Goal: Transaction & Acquisition: Purchase product/service

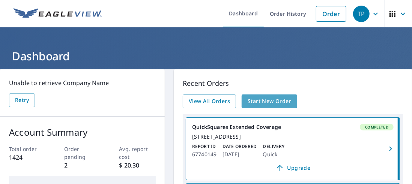
click at [263, 102] on span "Start New Order" at bounding box center [270, 101] width 44 height 9
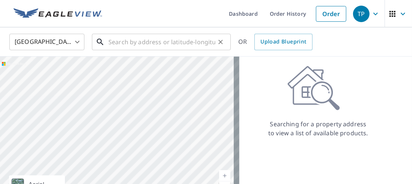
click at [165, 43] on input "text" at bounding box center [161, 42] width 107 height 21
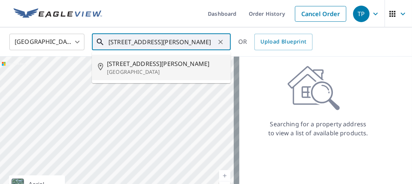
drag, startPoint x: 134, startPoint y: 67, endPoint x: 144, endPoint y: 66, distance: 9.4
click at [139, 66] on span "[STREET_ADDRESS][PERSON_NAME]" at bounding box center [166, 63] width 118 height 9
type input "[STREET_ADDRESS][PERSON_NAME][PERSON_NAME]"
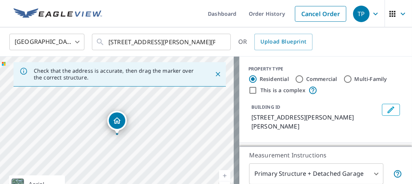
click at [216, 80] on div at bounding box center [215, 75] width 16 height 20
click at [214, 75] on icon "Close" at bounding box center [218, 75] width 8 height 8
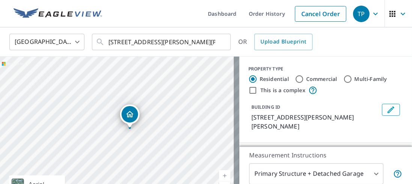
drag, startPoint x: 178, startPoint y: 96, endPoint x: 167, endPoint y: 108, distance: 16.7
click at [167, 108] on div "[STREET_ADDRESS][PERSON_NAME][PERSON_NAME]" at bounding box center [119, 136] width 239 height 158
click at [111, 140] on div "[STREET_ADDRESS][PERSON_NAME][PERSON_NAME]" at bounding box center [119, 136] width 239 height 158
drag, startPoint x: 111, startPoint y: 136, endPoint x: 152, endPoint y: 107, distance: 50.1
click at [152, 103] on div "[STREET_ADDRESS][PERSON_NAME][PERSON_NAME]" at bounding box center [119, 136] width 239 height 158
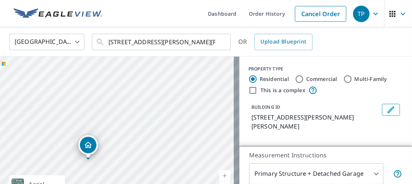
drag, startPoint x: 106, startPoint y: 115, endPoint x: 180, endPoint y: 104, distance: 74.7
click at [180, 104] on div "[STREET_ADDRESS][PERSON_NAME][PERSON_NAME]" at bounding box center [119, 136] width 239 height 158
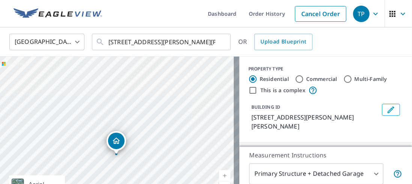
drag, startPoint x: 177, startPoint y: 117, endPoint x: 190, endPoint y: 118, distance: 12.8
click at [190, 118] on div "[STREET_ADDRESS][PERSON_NAME][PERSON_NAME]" at bounding box center [119, 136] width 239 height 158
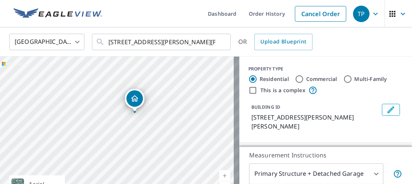
drag, startPoint x: 114, startPoint y: 141, endPoint x: 132, endPoint y: 98, distance: 46.2
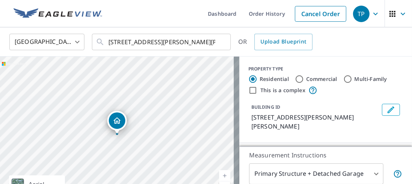
scroll to position [75, 0]
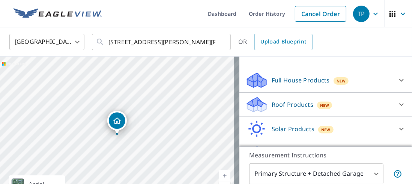
click at [275, 100] on p "Roof Products" at bounding box center [293, 104] width 42 height 9
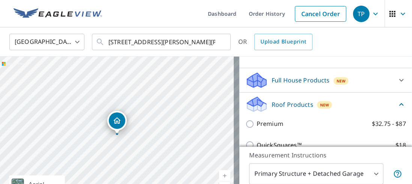
scroll to position [150, 0]
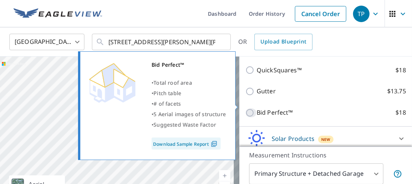
click at [247, 108] on input "Bid Perfect™ $18" at bounding box center [250, 112] width 11 height 9
checkbox input "true"
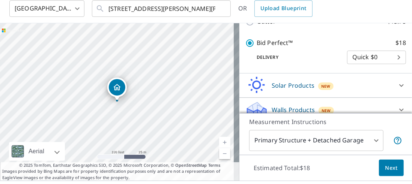
scroll to position [54, 0]
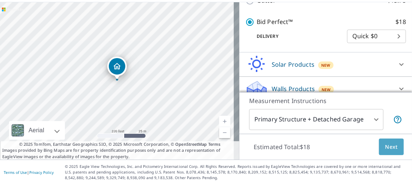
click at [387, 146] on span "Next" at bounding box center [391, 147] width 13 height 9
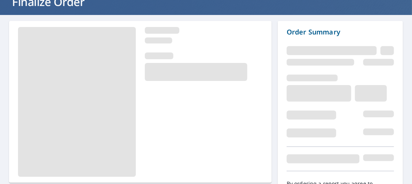
scroll to position [96, 0]
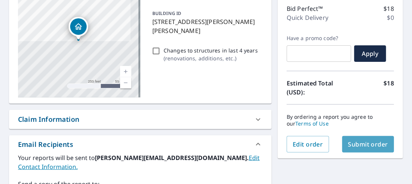
click at [363, 148] on span "Submit order" at bounding box center [368, 144] width 40 height 8
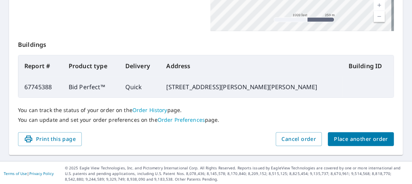
scroll to position [262, 0]
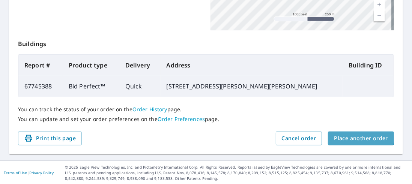
click at [352, 136] on span "Place another order" at bounding box center [361, 138] width 54 height 9
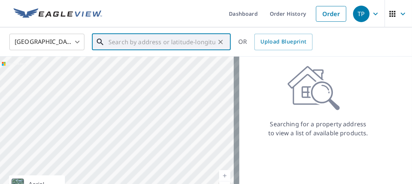
click at [133, 46] on input "text" at bounding box center [161, 42] width 107 height 21
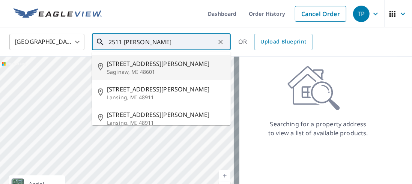
click at [133, 62] on span "[STREET_ADDRESS][PERSON_NAME]" at bounding box center [166, 63] width 118 height 9
type input "[STREET_ADDRESS][PERSON_NAME]"
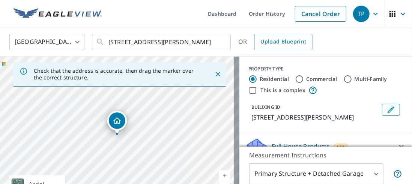
click at [214, 77] on icon "Close" at bounding box center [218, 75] width 8 height 8
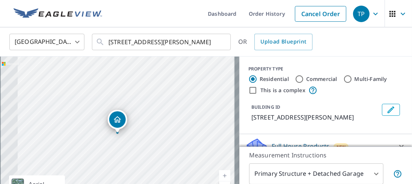
drag, startPoint x: 135, startPoint y: 117, endPoint x: 191, endPoint y: 83, distance: 65.5
click at [191, 83] on div "[STREET_ADDRESS][PERSON_NAME]" at bounding box center [119, 136] width 239 height 158
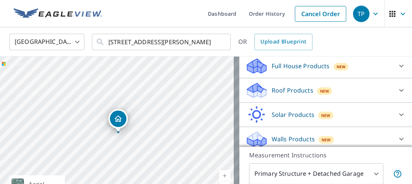
scroll to position [84, 0]
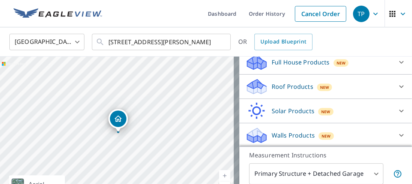
click at [279, 87] on p "Roof Products" at bounding box center [293, 86] width 42 height 9
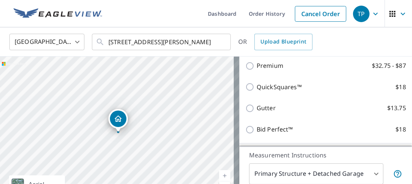
scroll to position [159, 0]
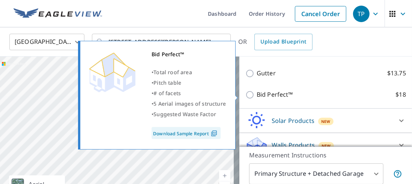
click at [245, 97] on input "Bid Perfect™ $18" at bounding box center [250, 94] width 11 height 9
checkbox input "true"
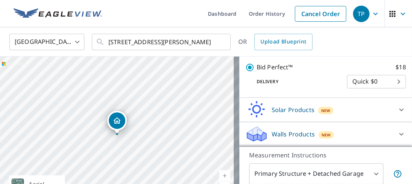
scroll to position [54, 0]
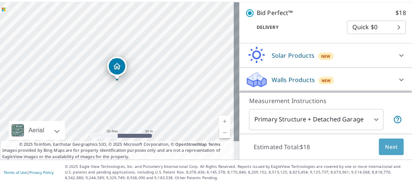
click at [385, 145] on span "Next" at bounding box center [391, 147] width 13 height 9
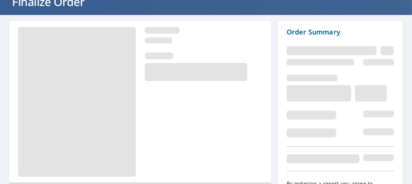
scroll to position [96, 0]
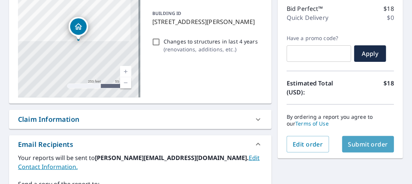
click at [363, 145] on span "Submit order" at bounding box center [368, 144] width 40 height 8
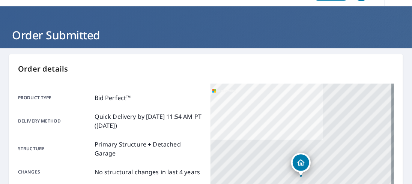
scroll to position [59, 0]
